Goal: Information Seeking & Learning: Learn about a topic

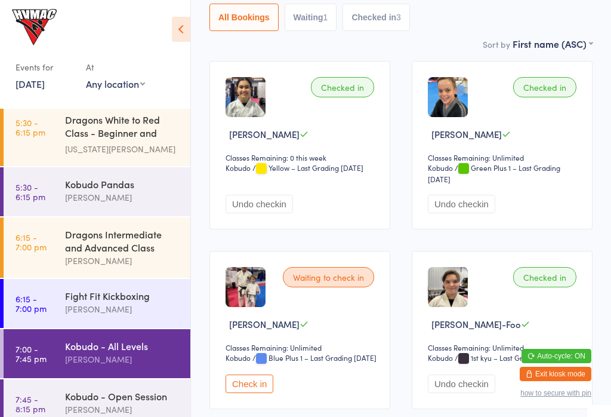
scroll to position [230, 0]
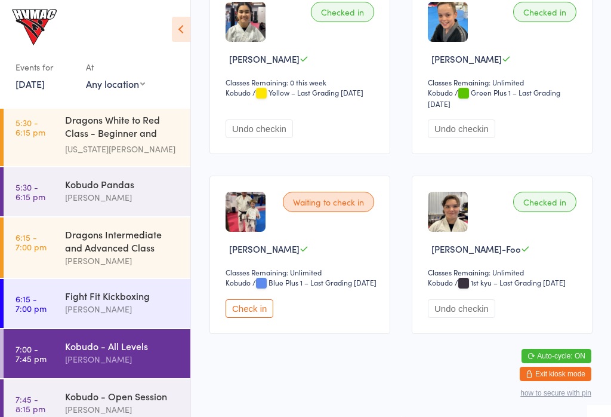
click at [243, 318] on button "Check in" at bounding box center [250, 308] width 48 height 19
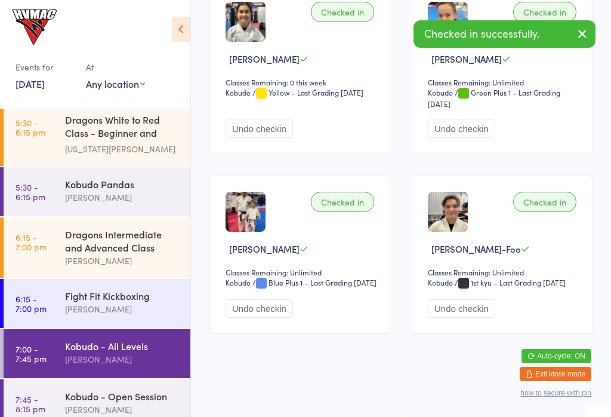
click at [49, 416] on link "7:45 - 8:15 pm Kobudo - Open Session [PERSON_NAME]" at bounding box center [97, 403] width 187 height 49
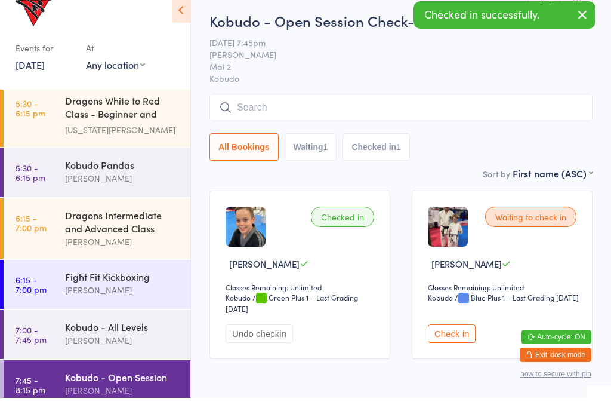
scroll to position [39, 0]
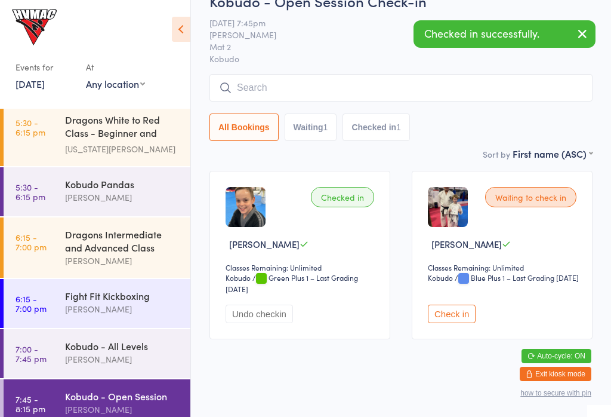
click at [440, 323] on button "Check in" at bounding box center [452, 313] width 48 height 19
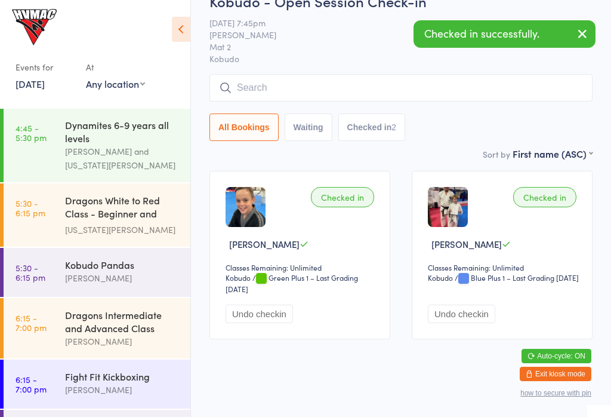
scroll to position [214, 0]
click at [56, 285] on link "5:30 - 6:15 pm Kobudo Pandas [PERSON_NAME]" at bounding box center [97, 271] width 187 height 49
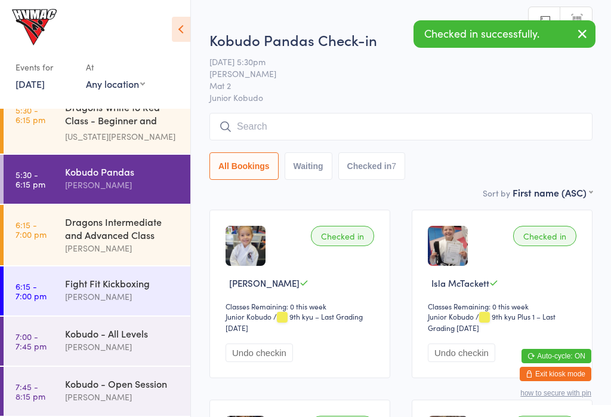
scroll to position [312, 0]
click at [49, 229] on link "6:15 - 7:00 pm Dragons Intermediate and Advanced Class [PERSON_NAME]" at bounding box center [97, 235] width 187 height 60
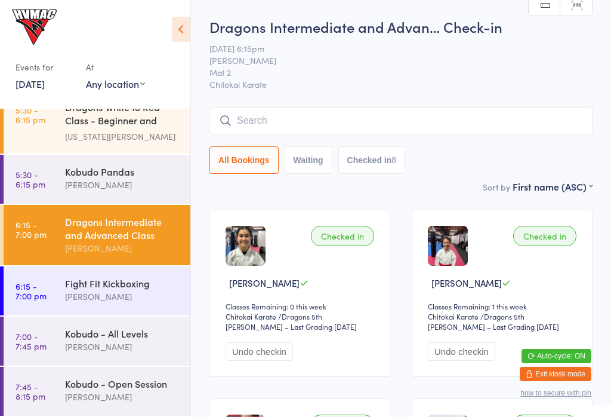
click at [55, 292] on link "6:15 - 7:00 pm Fight Fit Kickboxing [PERSON_NAME]" at bounding box center [97, 290] width 187 height 49
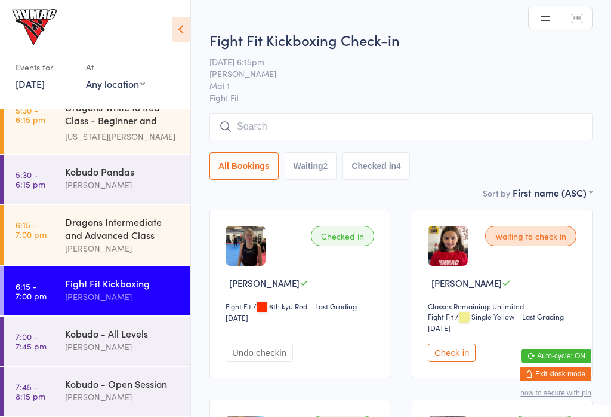
click at [46, 336] on link "7:00 - 7:45 pm Kobudo - All Levels [PERSON_NAME]" at bounding box center [97, 340] width 187 height 49
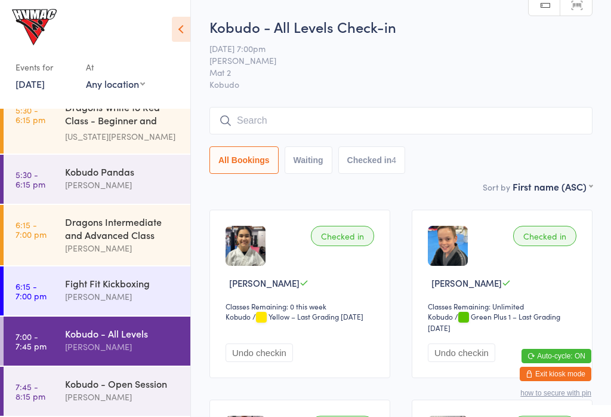
click at [30, 378] on link "7:45 - 8:15 pm Kobudo - Open Session [PERSON_NAME]" at bounding box center [97, 390] width 187 height 49
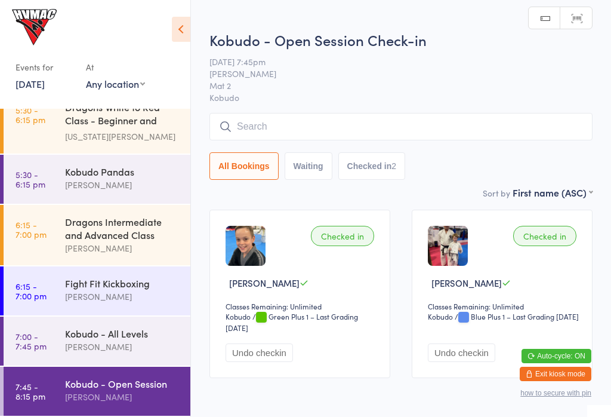
click at [29, 352] on link "7:00 - 7:45 pm Kobudo - All Levels [PERSON_NAME]" at bounding box center [97, 340] width 187 height 49
